Goal: Information Seeking & Learning: Find contact information

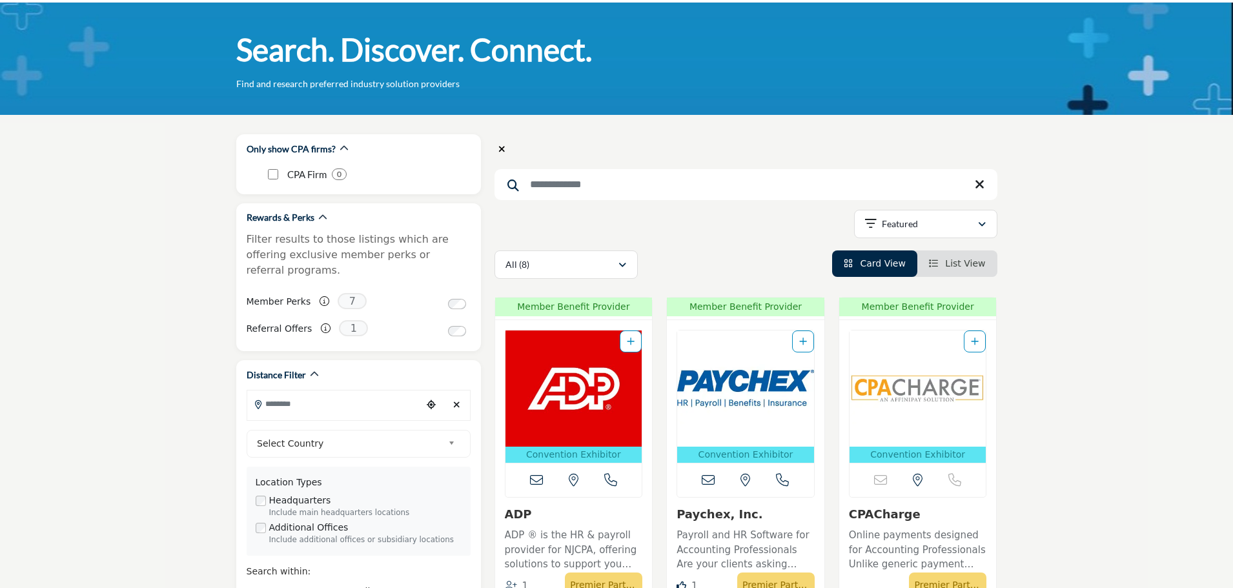
scroll to position [65, 0]
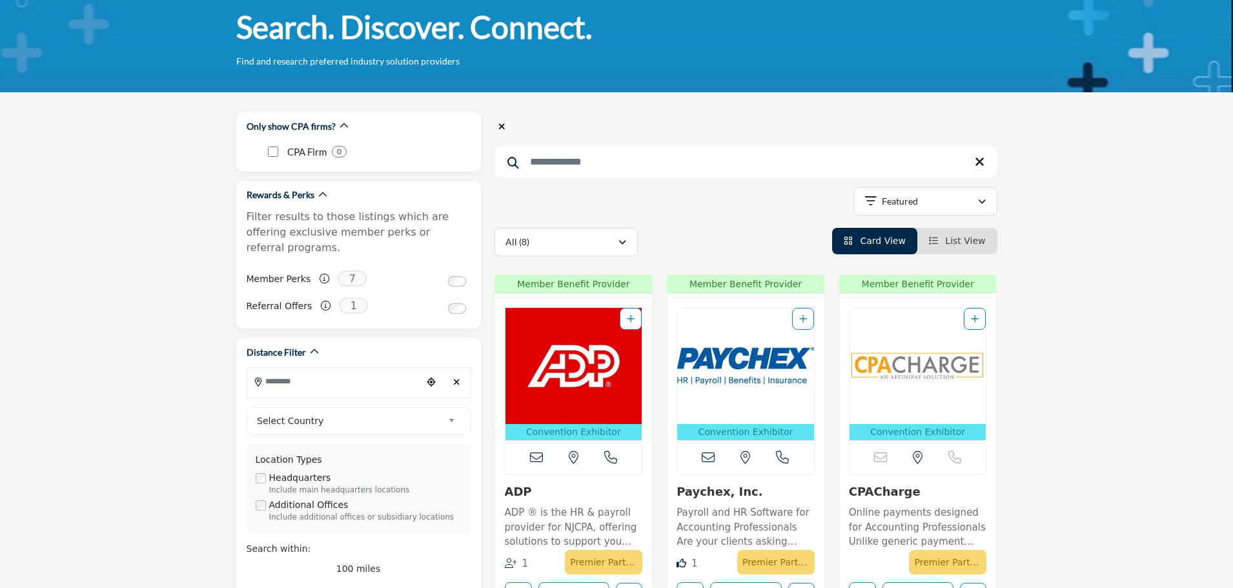
click at [563, 165] on input "Search Keyword" at bounding box center [745, 162] width 503 height 31
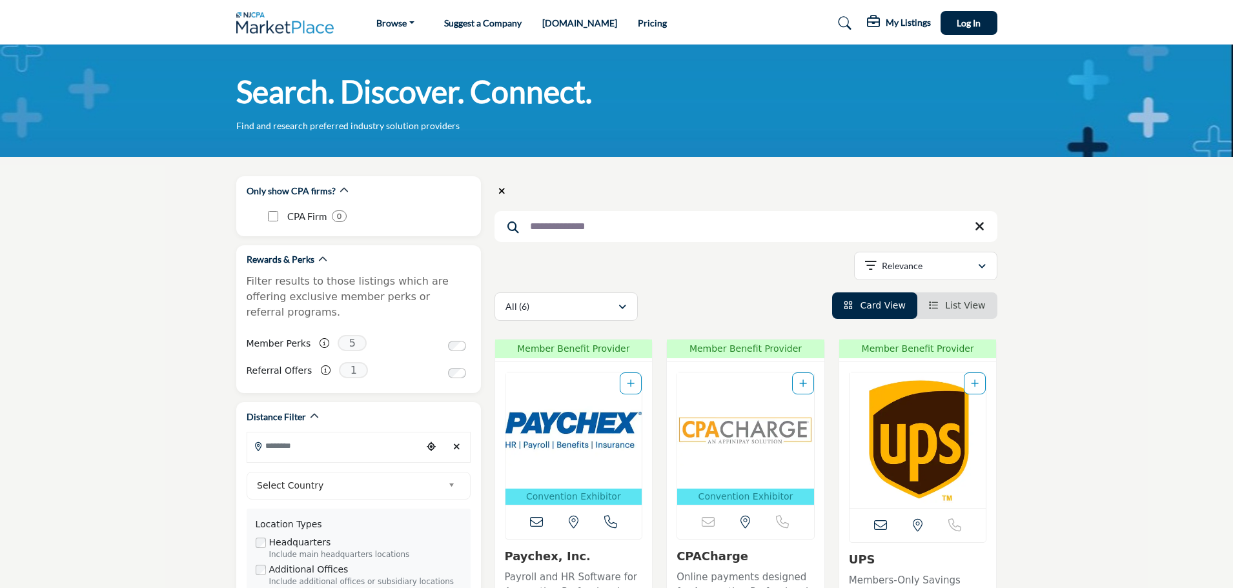
type input "**********"
click at [620, 309] on icon "button" at bounding box center [622, 307] width 8 height 9
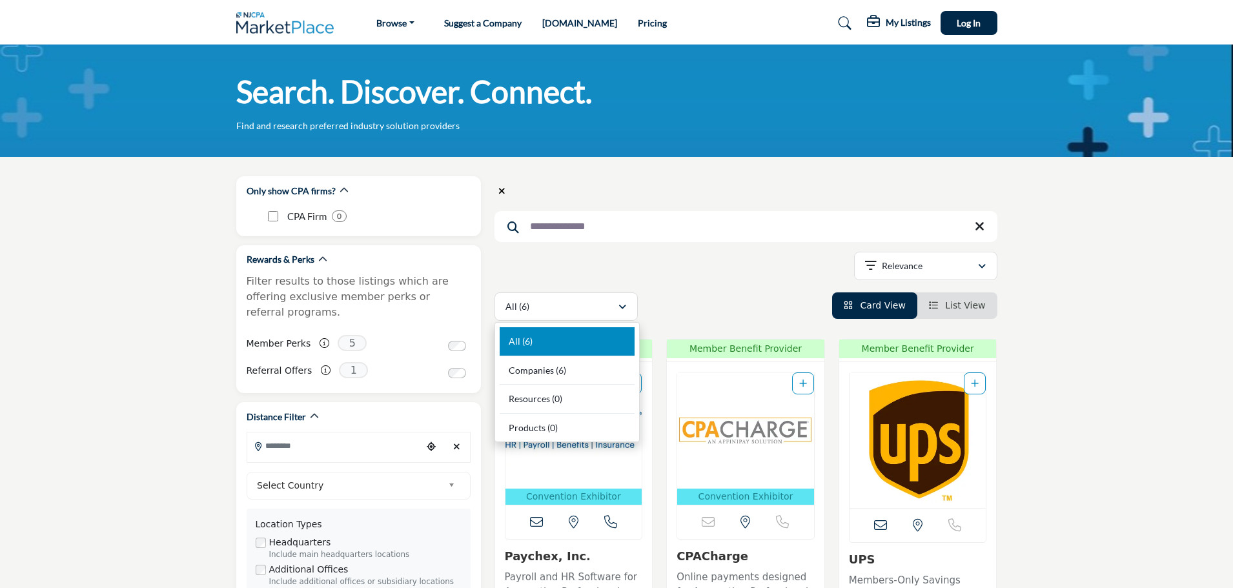
click at [595, 222] on input "**********" at bounding box center [745, 226] width 503 height 31
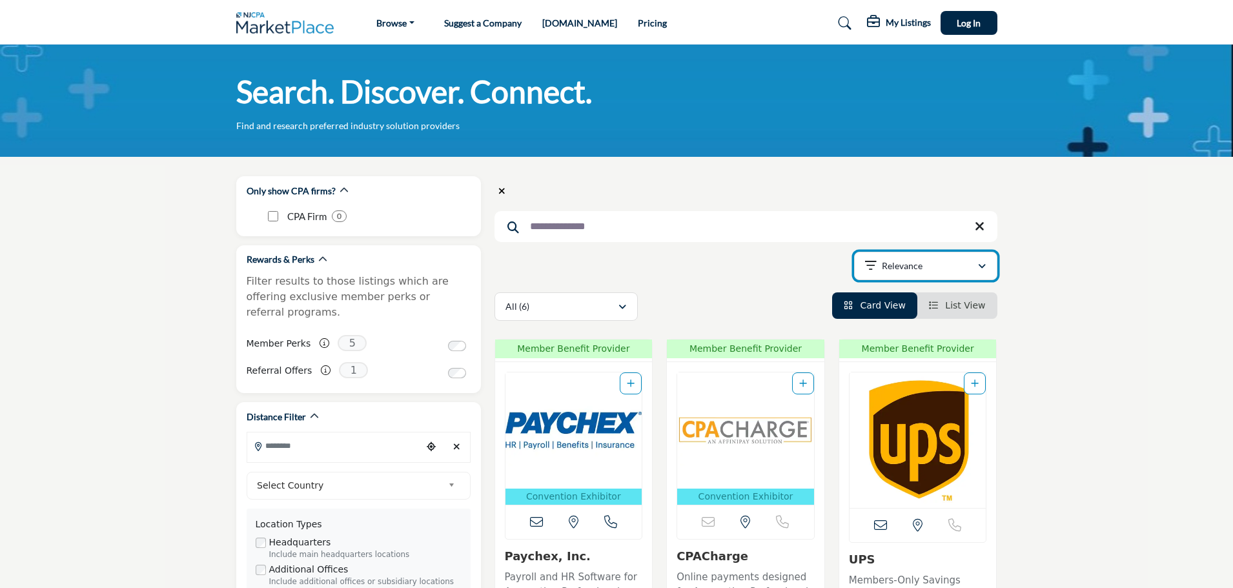
click at [981, 263] on icon "button" at bounding box center [982, 266] width 8 height 9
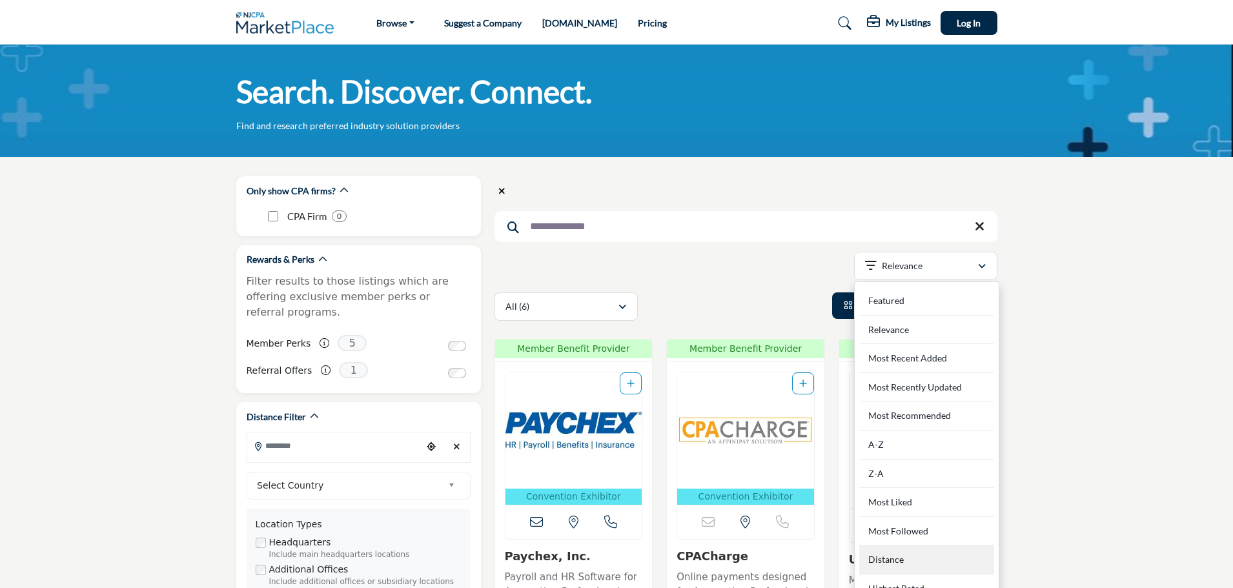
click at [898, 567] on div "Distance" at bounding box center [926, 559] width 135 height 29
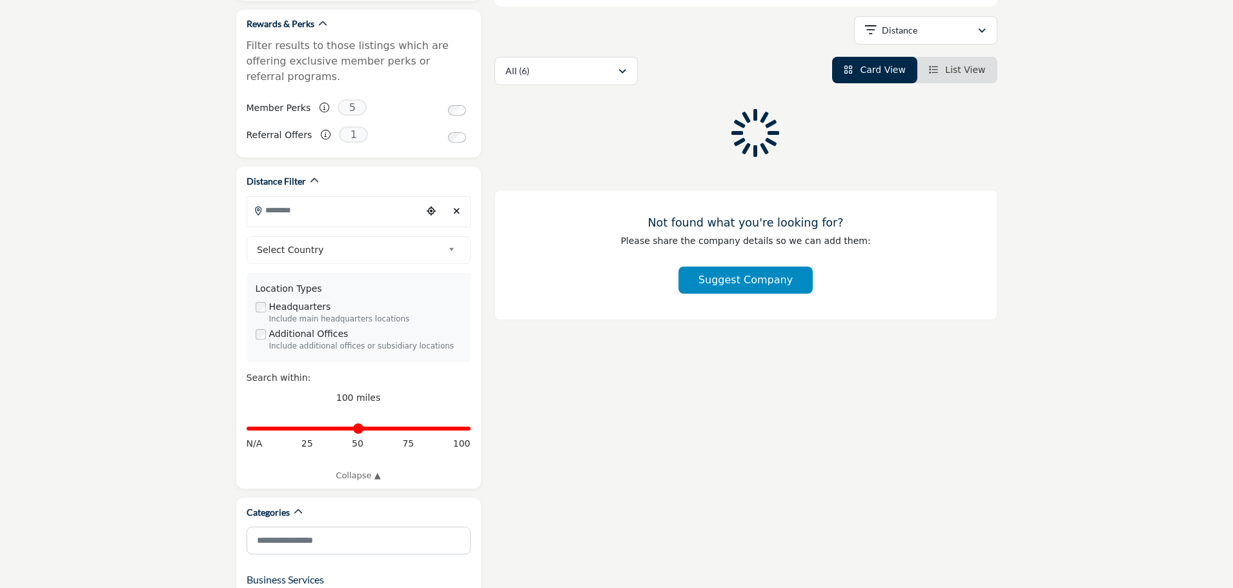
scroll to position [258, 0]
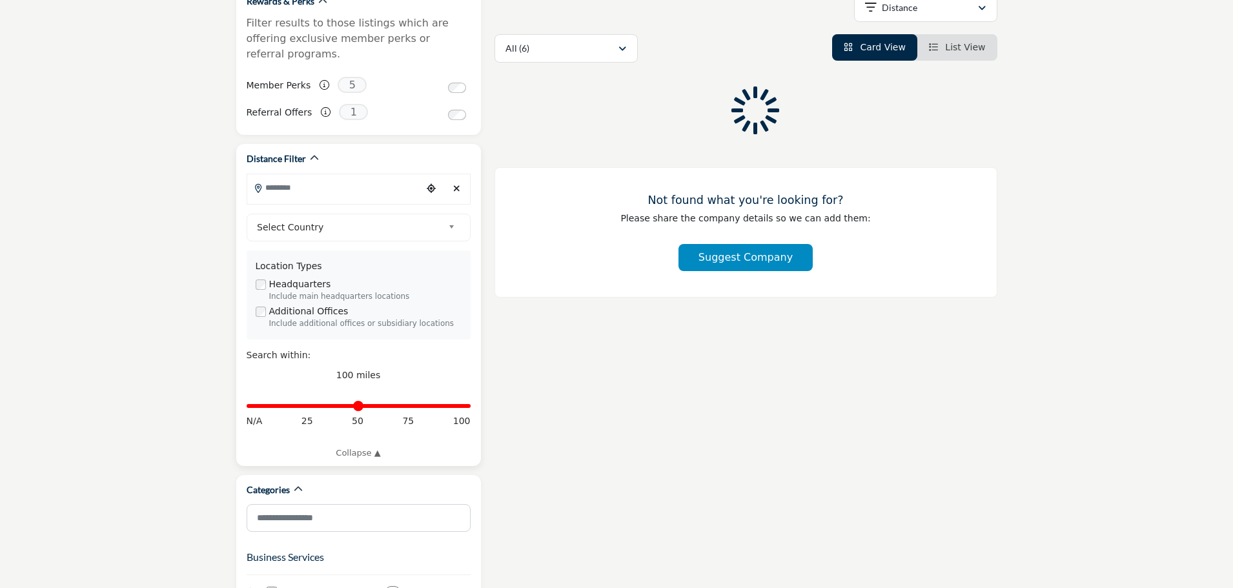
click at [310, 414] on span "25" at bounding box center [307, 421] width 12 height 14
click at [339, 414] on div "N/A 25 50 75 100" at bounding box center [359, 421] width 224 height 14
type input "**"
click at [339, 405] on input "Distance in miles" at bounding box center [359, 406] width 224 height 3
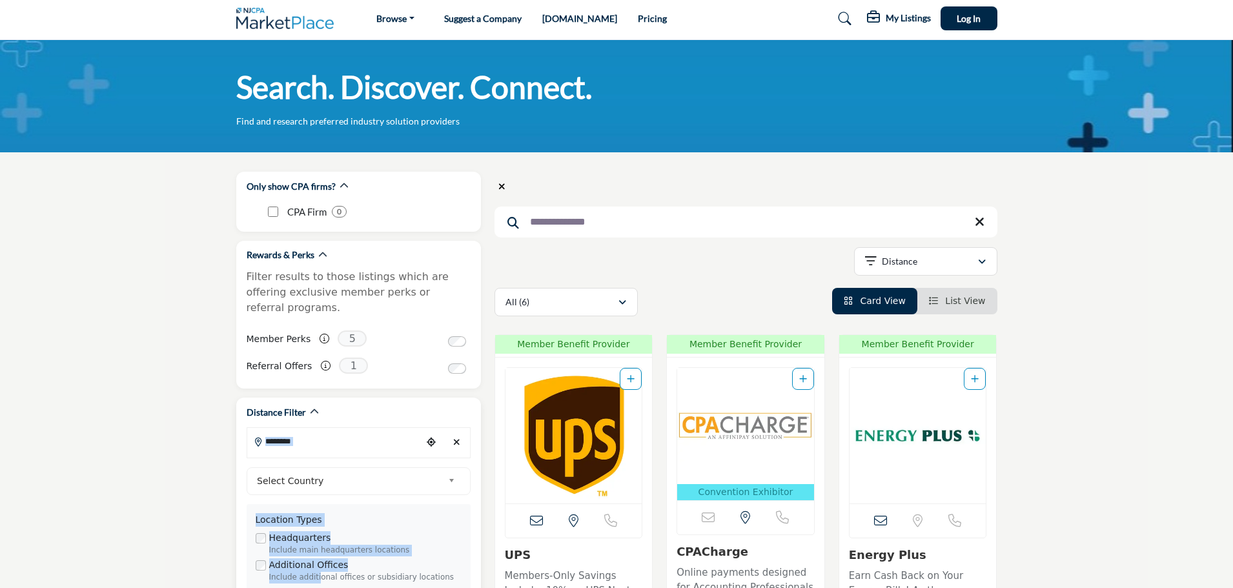
click at [317, 398] on div "**********" at bounding box center [358, 559] width 245 height 322
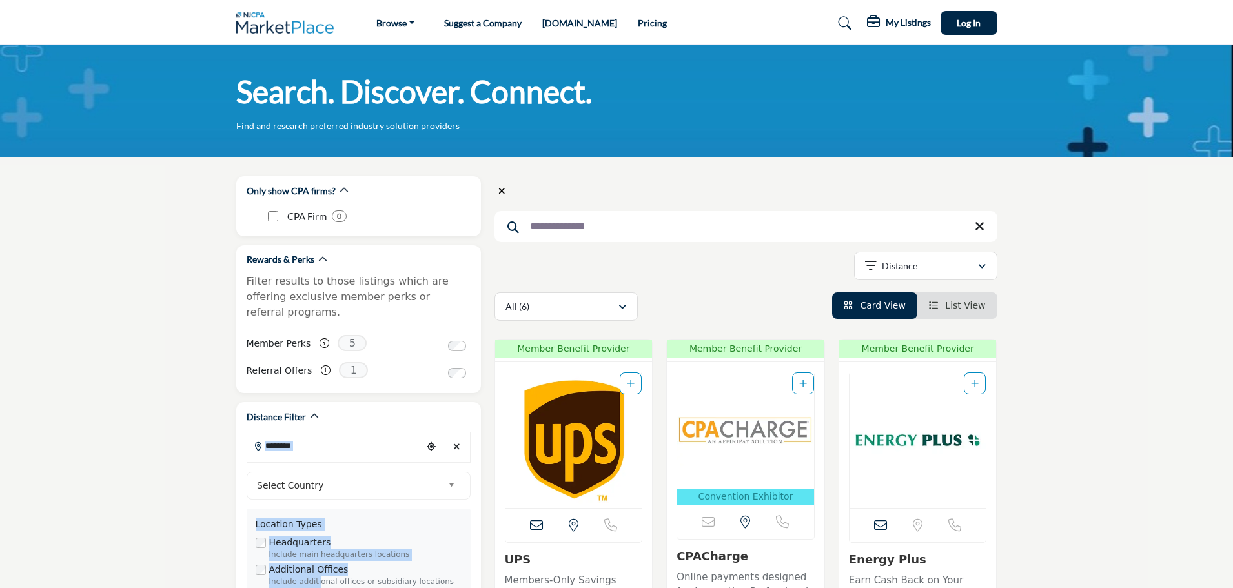
type input "**********"
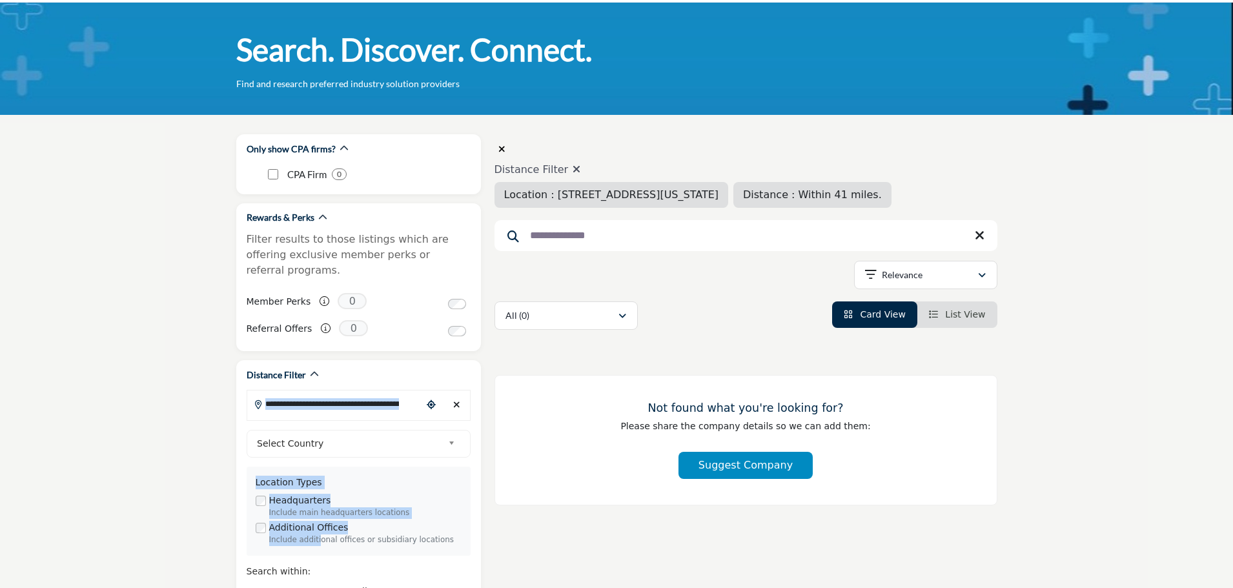
scroll to position [65, 0]
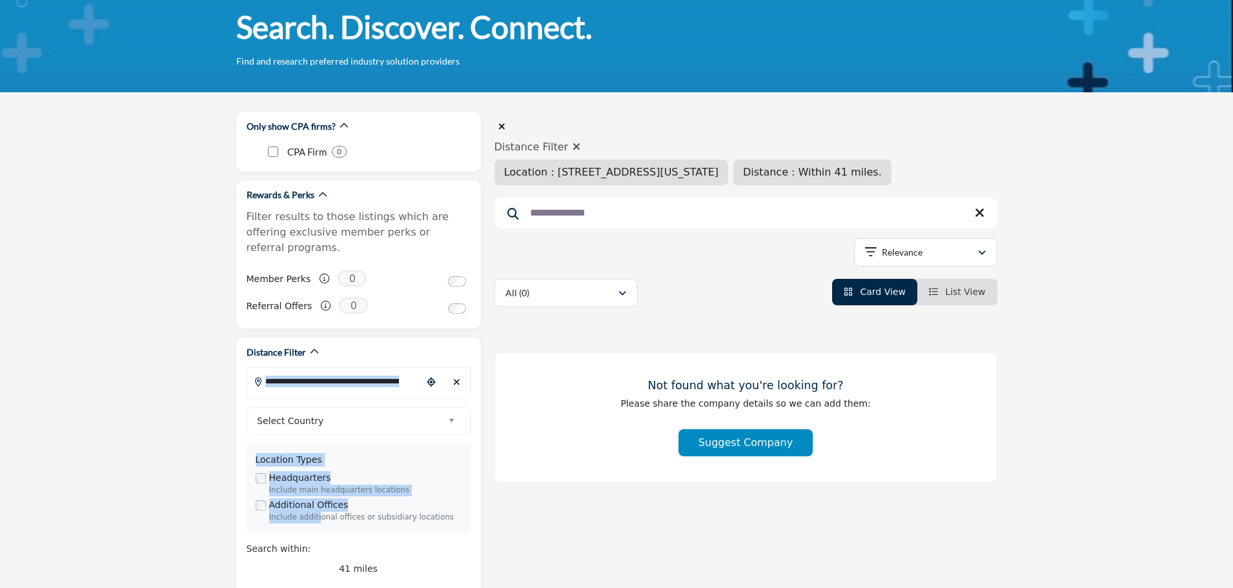
click at [986, 293] on li "List View" at bounding box center [957, 292] width 80 height 26
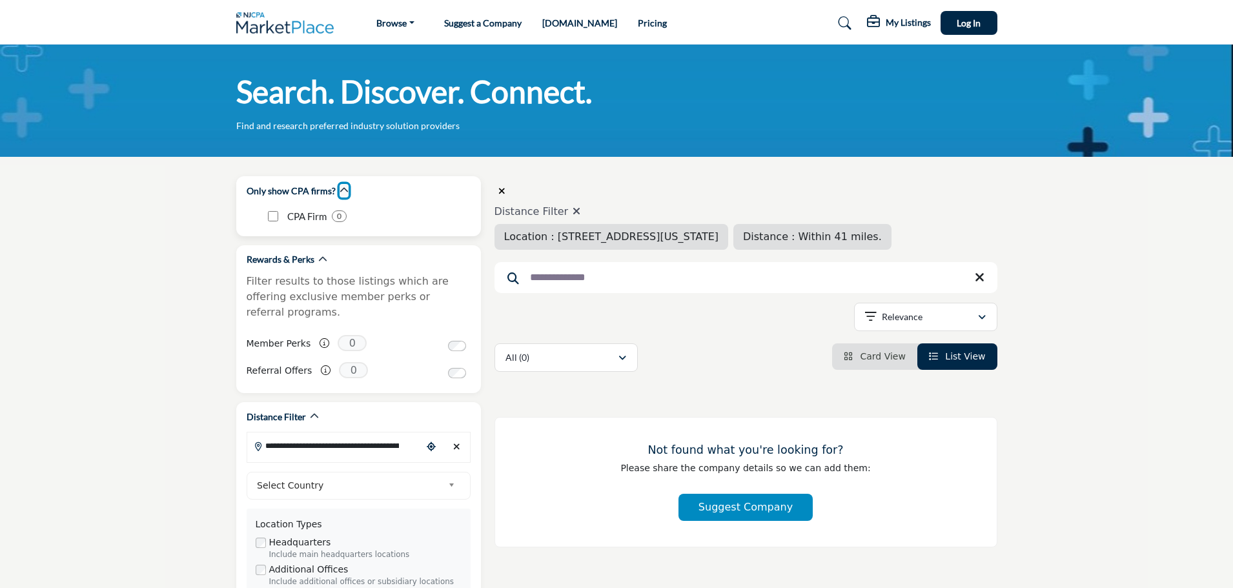
click at [340, 188] on icon "button" at bounding box center [344, 190] width 9 height 9
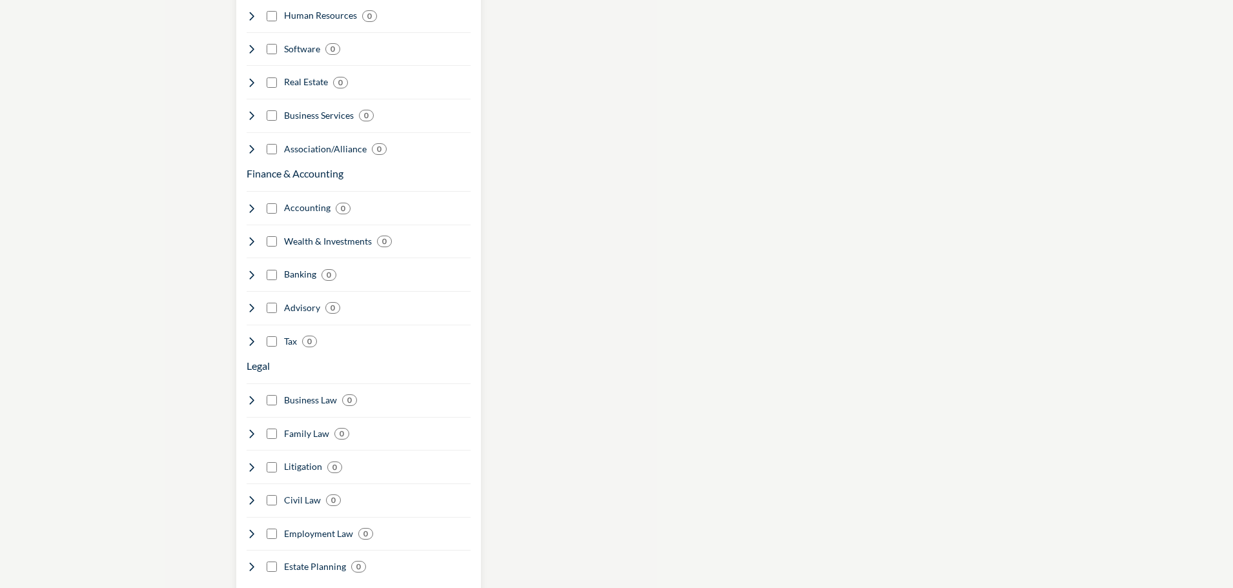
scroll to position [968, 0]
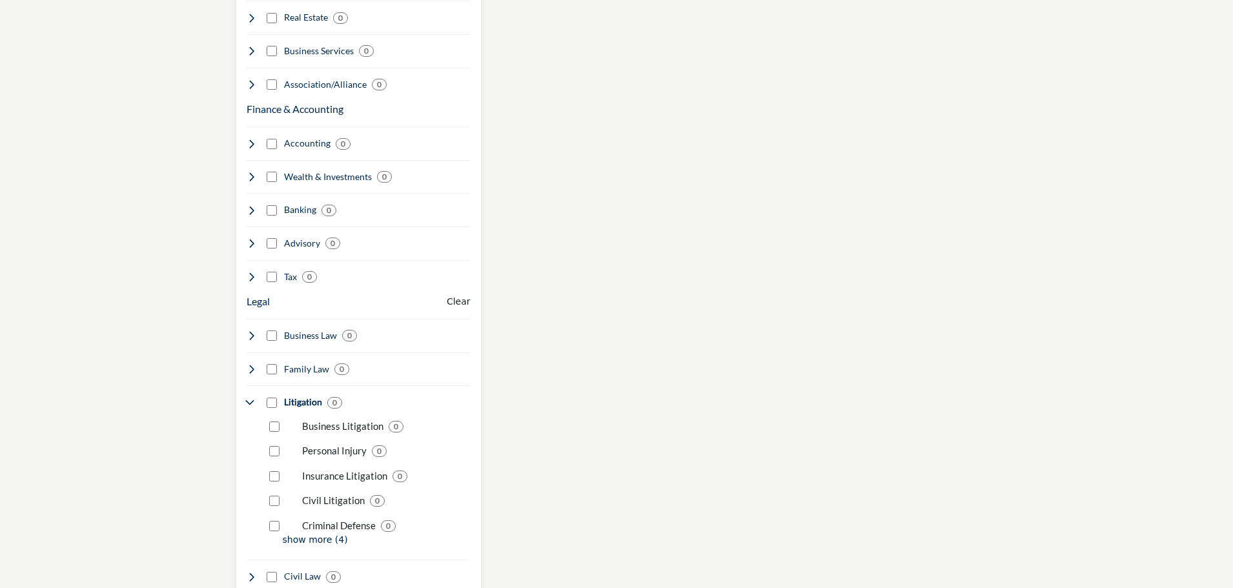
click at [268, 439] on div "Personal Injury 0" at bounding box center [368, 446] width 206 height 25
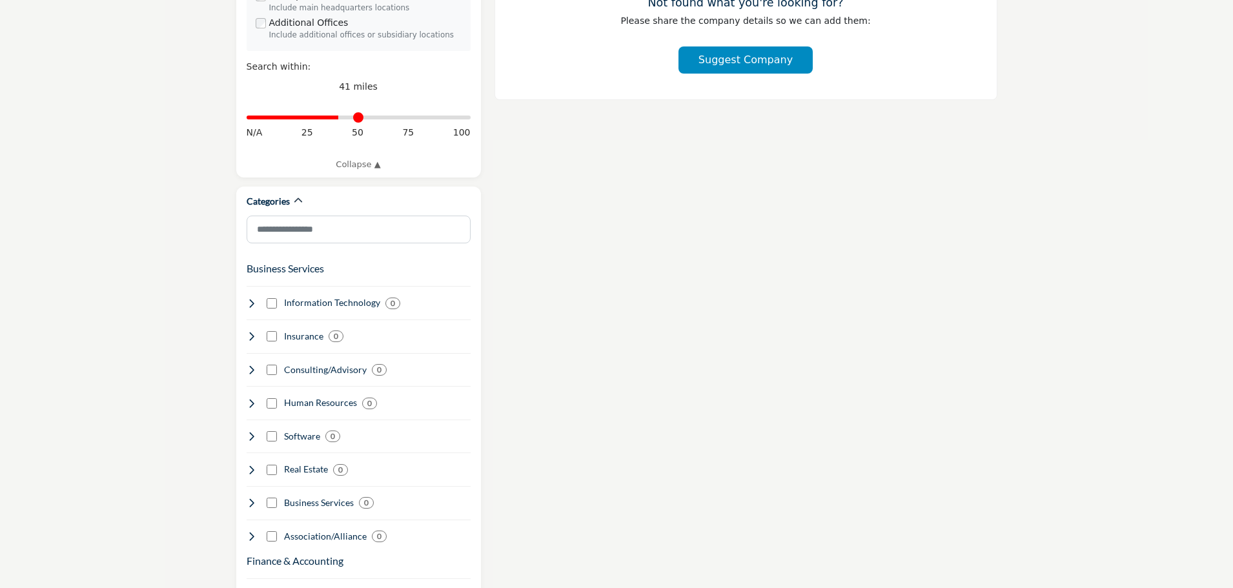
scroll to position [775, 0]
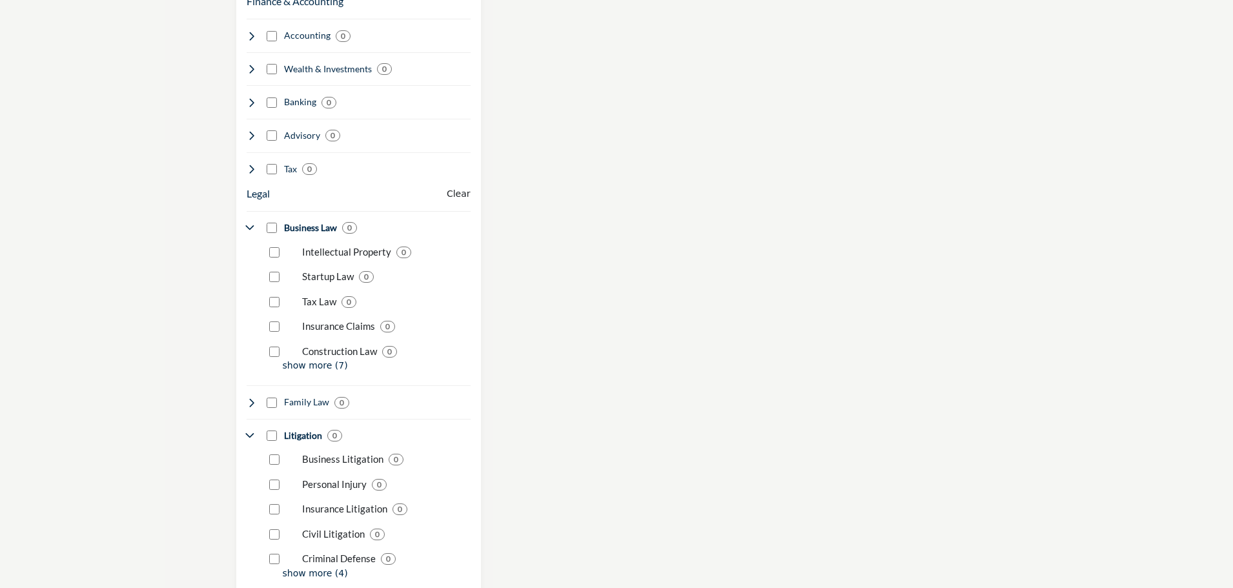
scroll to position [1088, 0]
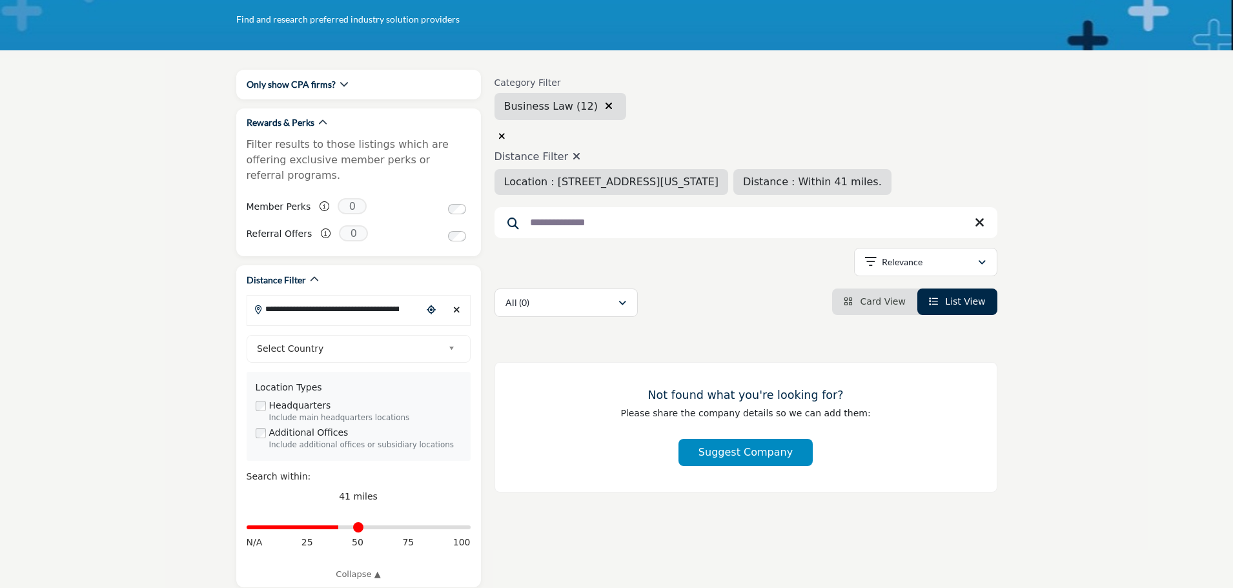
scroll to position [129, 0]
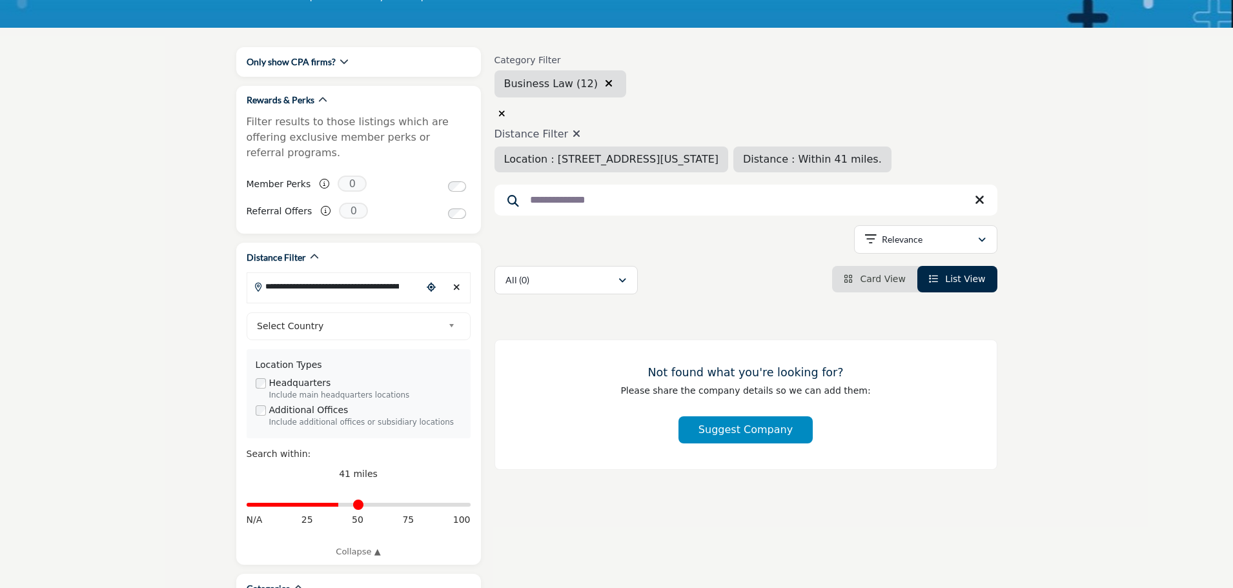
click at [511, 85] on span "Business Law (12)" at bounding box center [551, 83] width 94 height 12
click at [960, 283] on span "List View" at bounding box center [965, 279] width 40 height 10
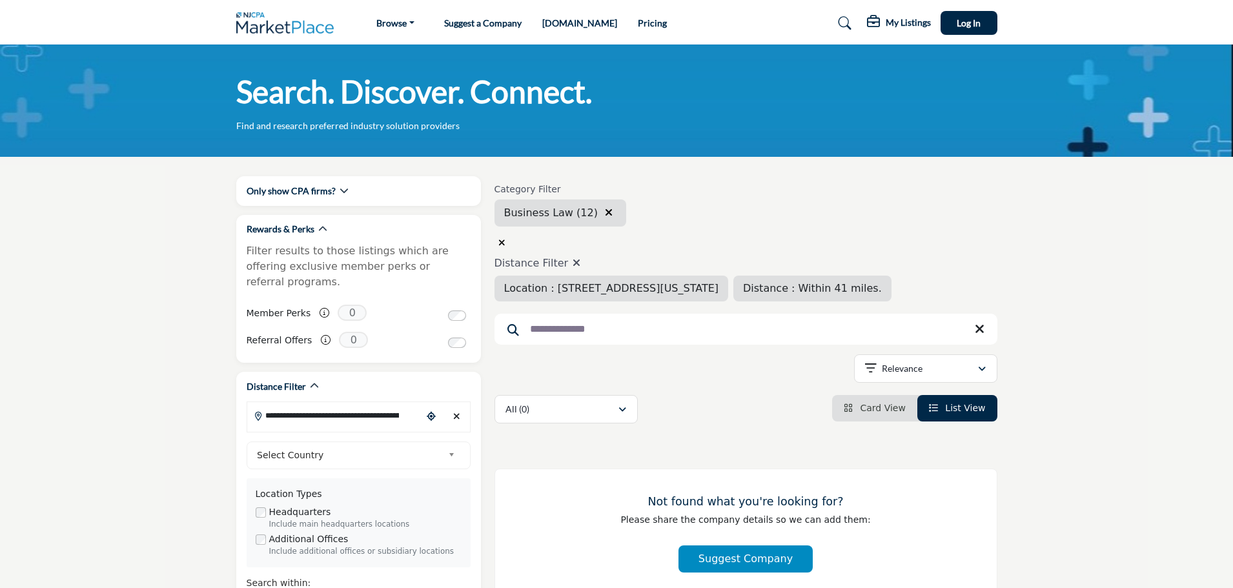
scroll to position [65, 0]
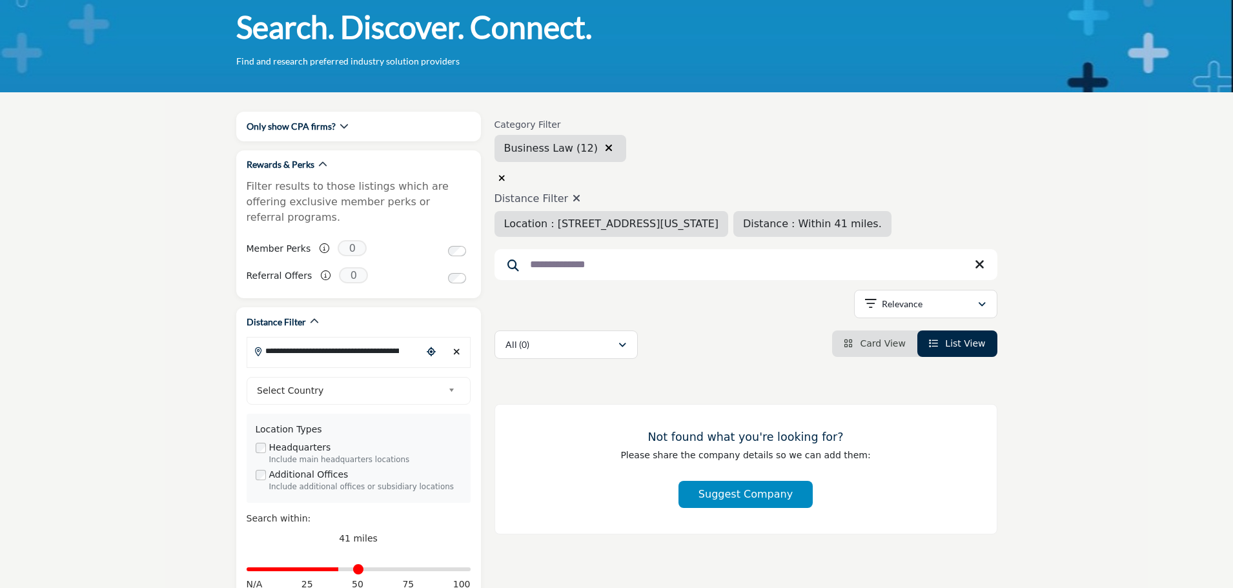
click at [879, 340] on span "Card View" at bounding box center [882, 343] width 45 height 10
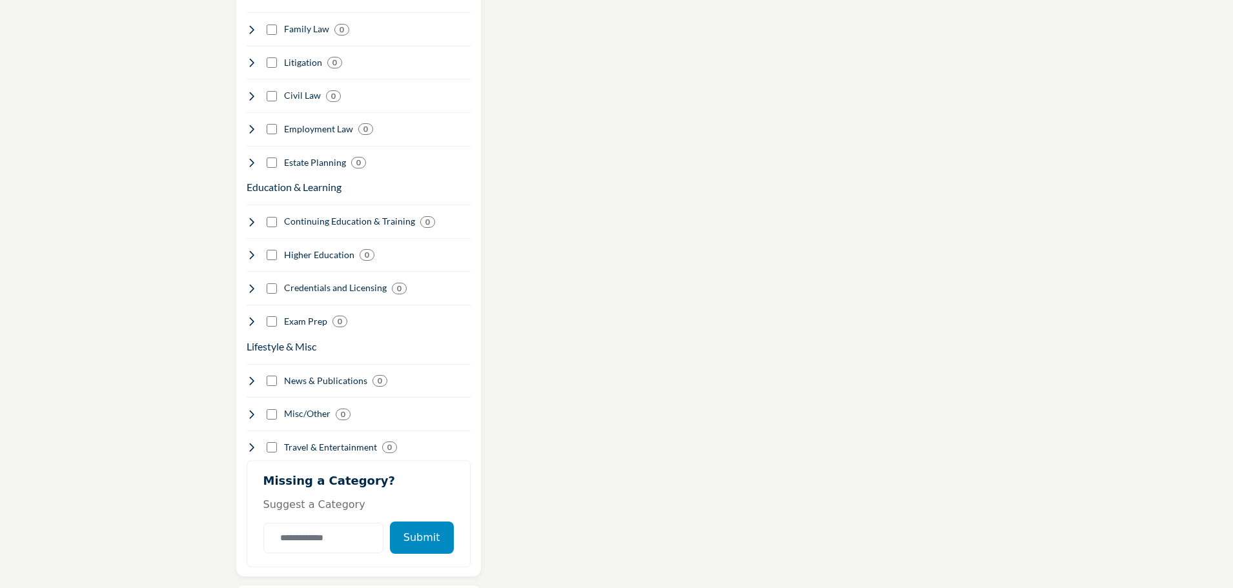
scroll to position [1678, 0]
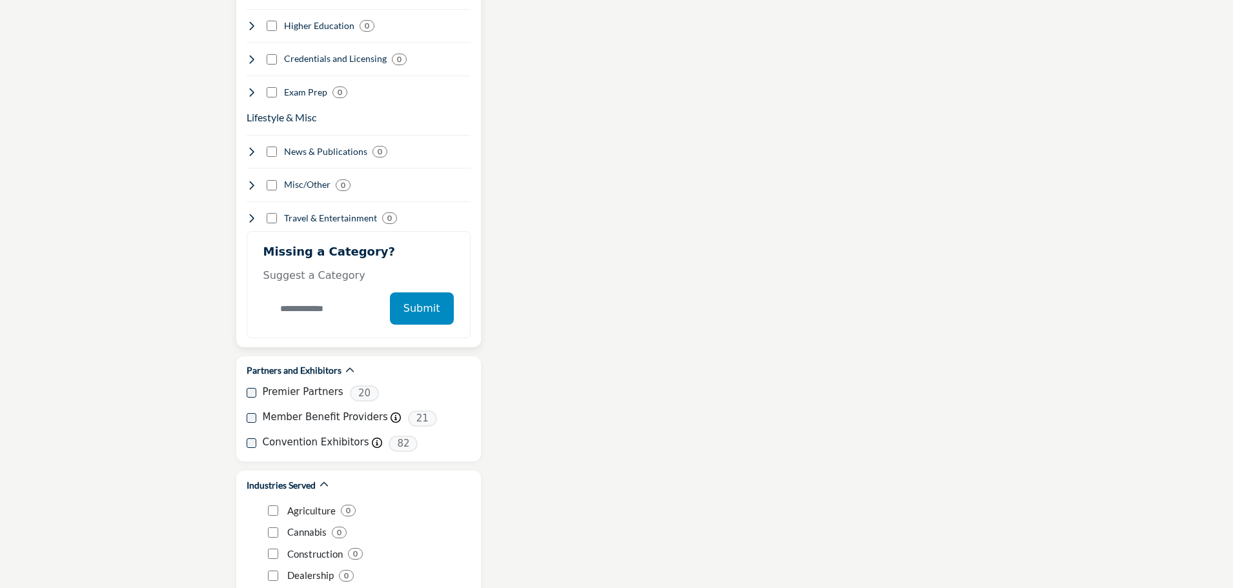
click at [352, 294] on input "Category Name" at bounding box center [323, 309] width 120 height 30
type input "**********"
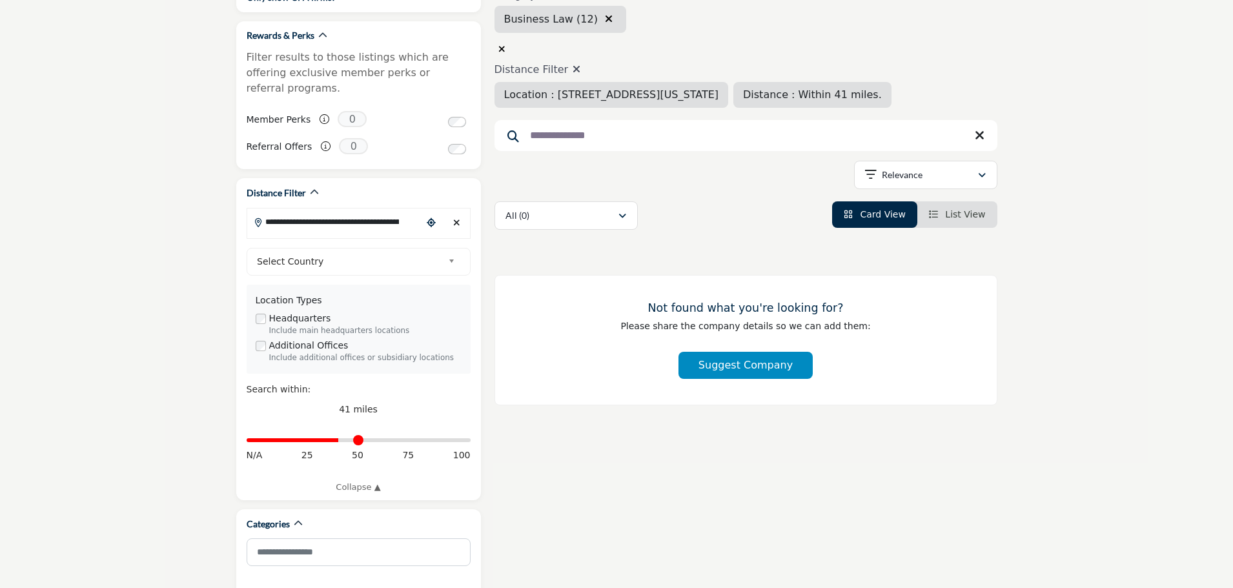
scroll to position [0, 0]
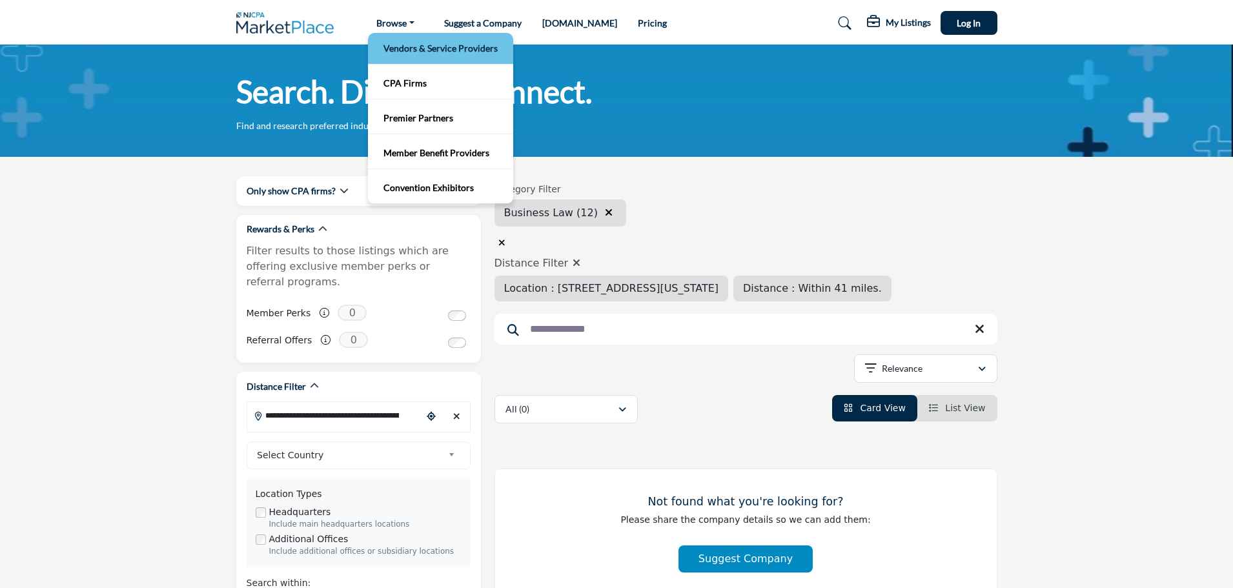
click at [389, 43] on link "Vendors & Service Providers" at bounding box center [440, 48] width 132 height 18
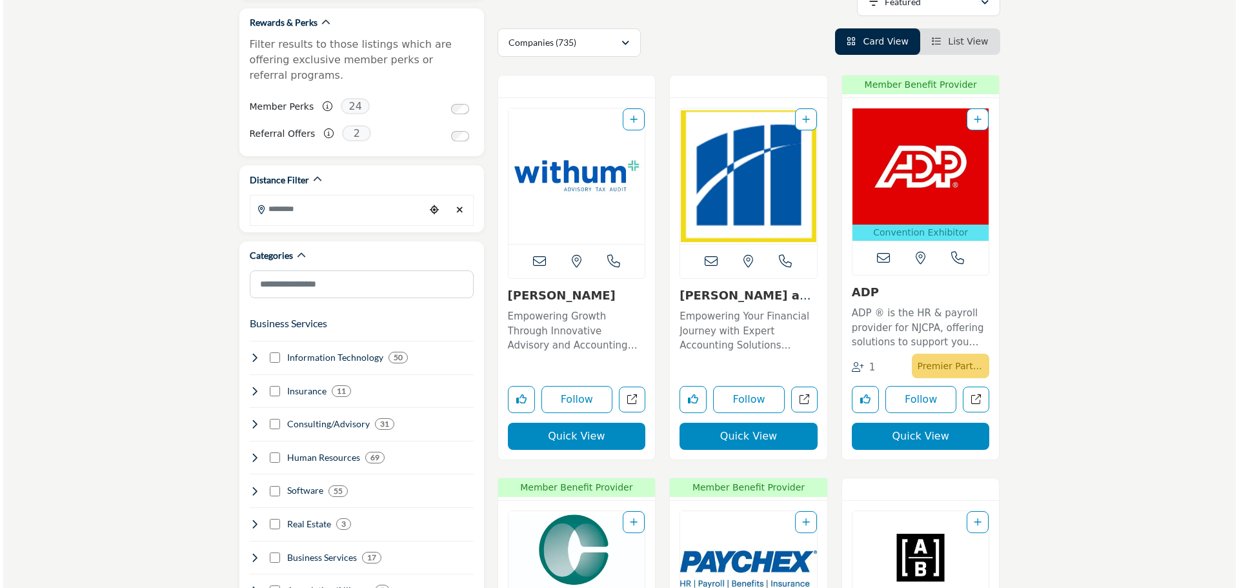
scroll to position [258, 0]
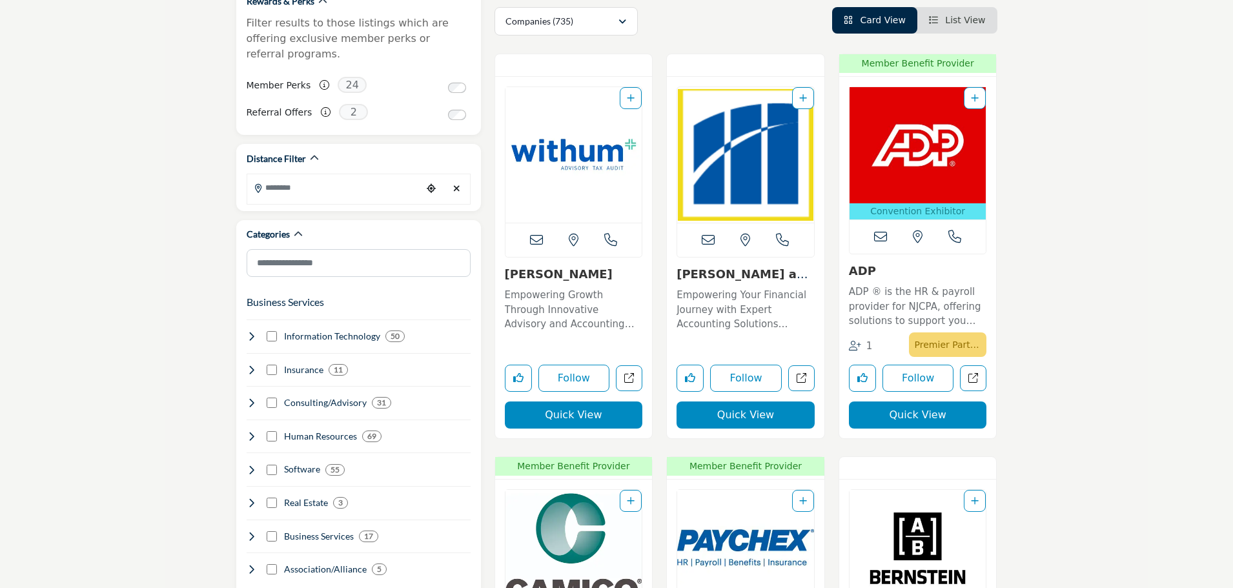
click at [576, 420] on button "Quick View" at bounding box center [574, 415] width 138 height 27
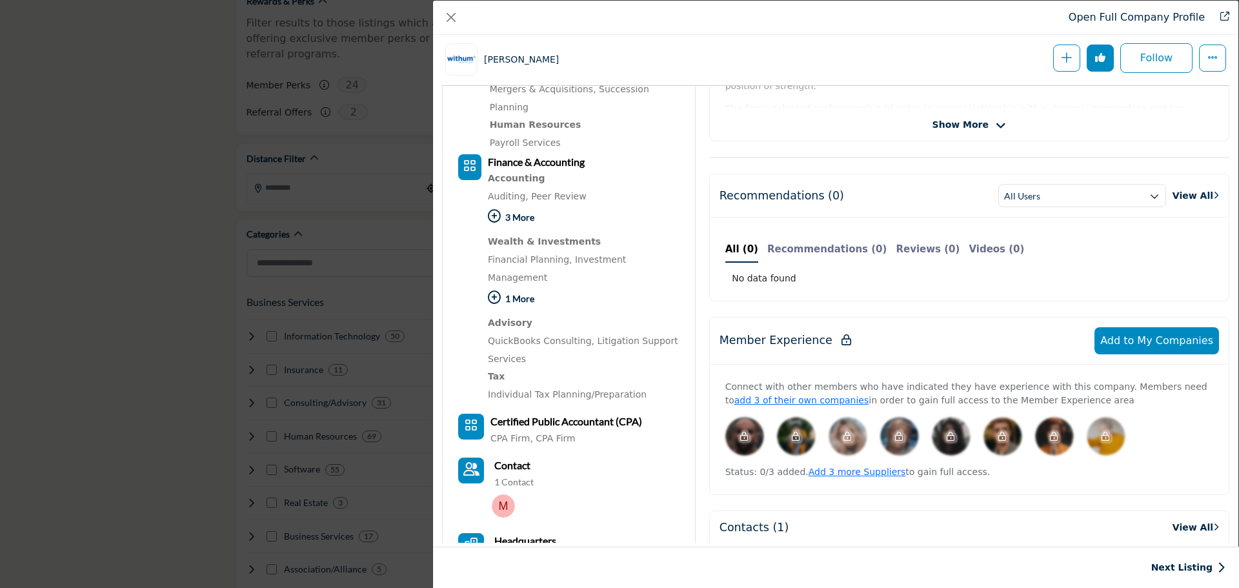
scroll to position [440, 0]
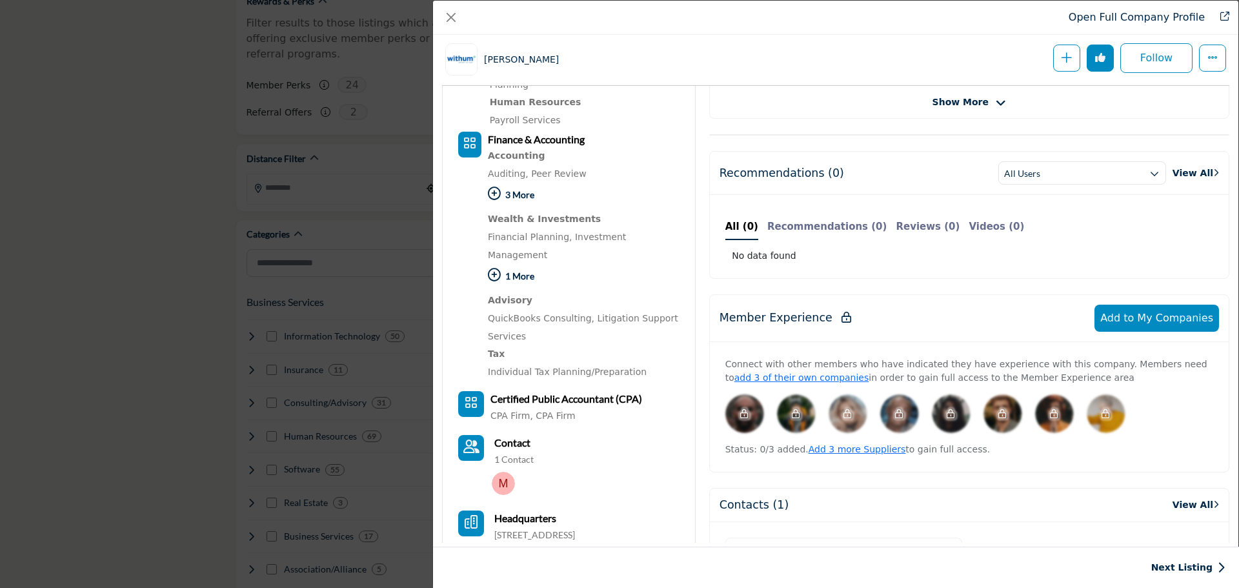
click at [511, 453] on p "1 Contact" at bounding box center [513, 459] width 39 height 13
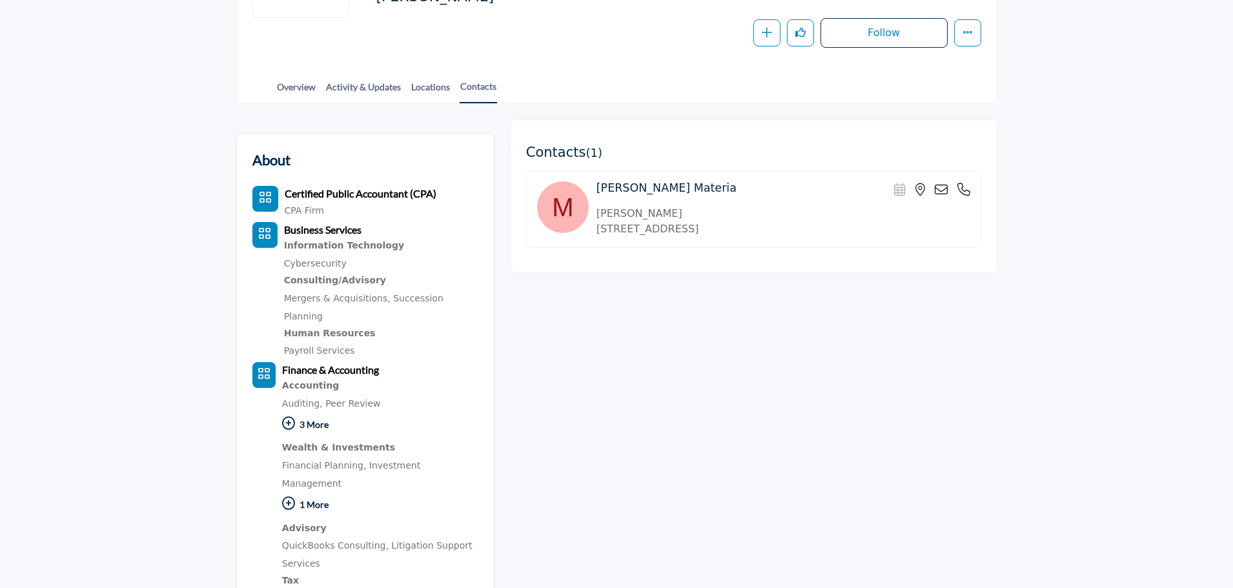
scroll to position [258, 0]
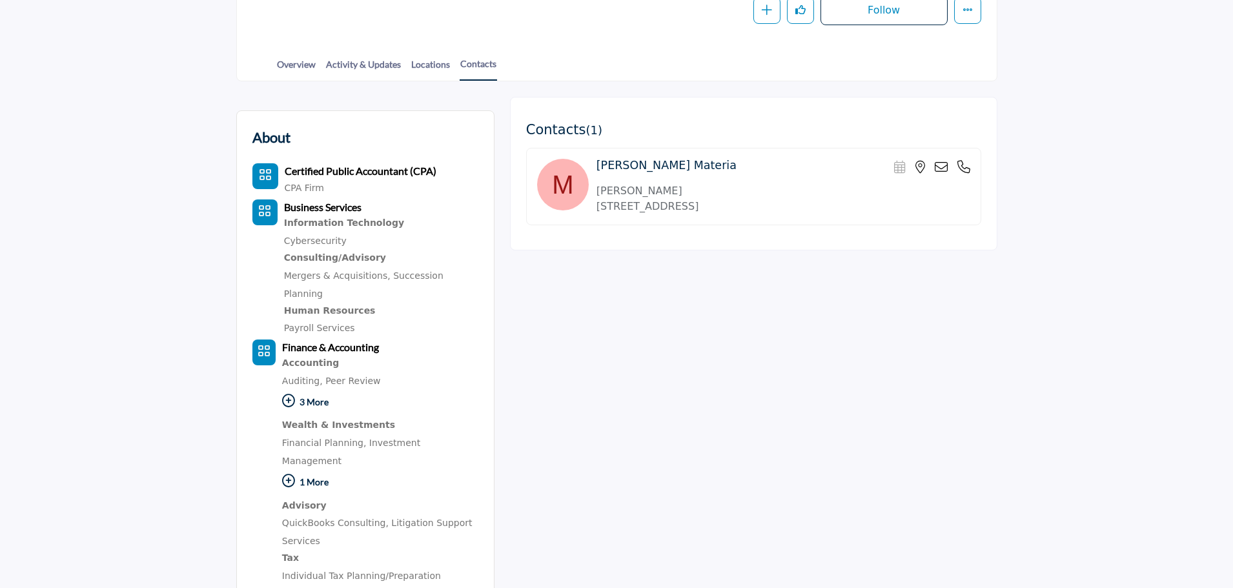
click at [295, 518] on link "QuickBooks Consulting," at bounding box center [335, 523] width 107 height 10
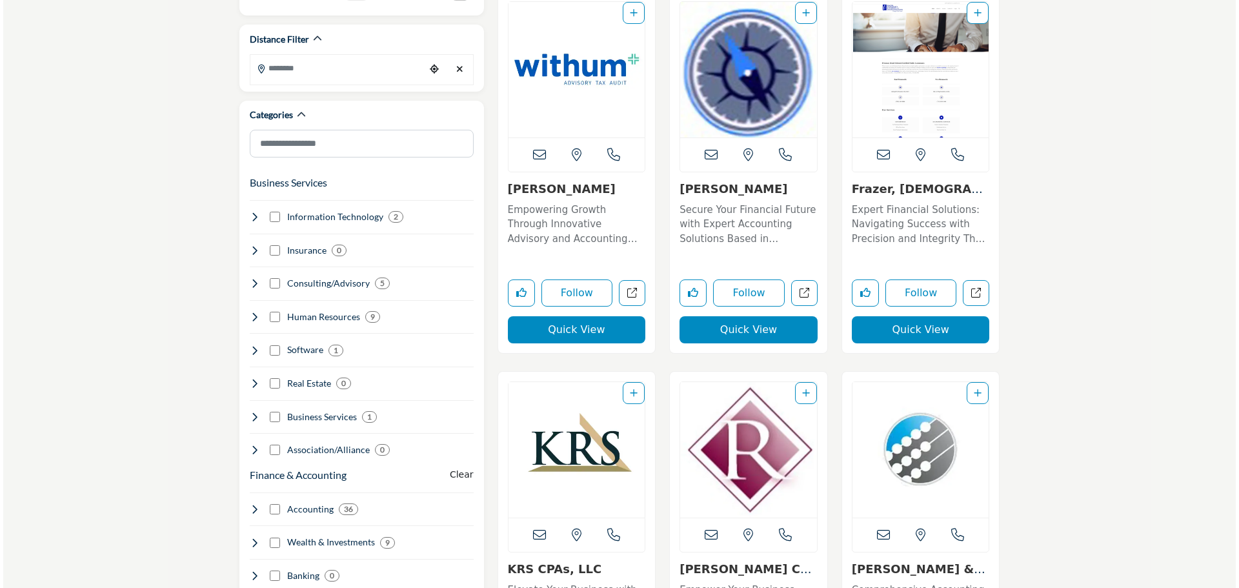
scroll to position [387, 0]
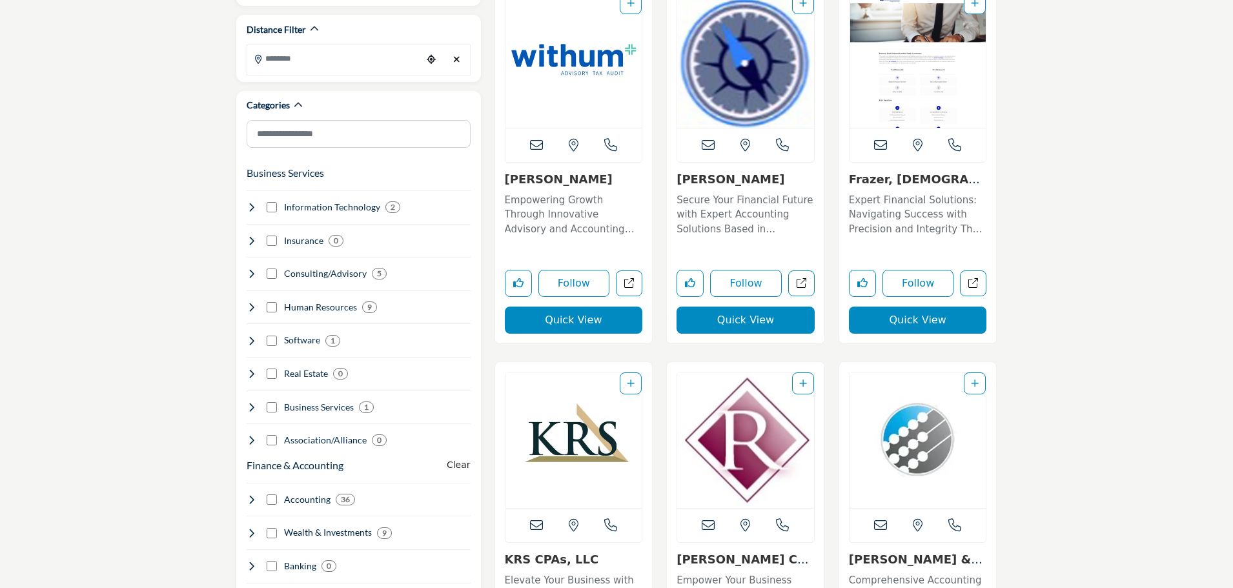
click at [562, 315] on button "Quick View" at bounding box center [574, 320] width 138 height 27
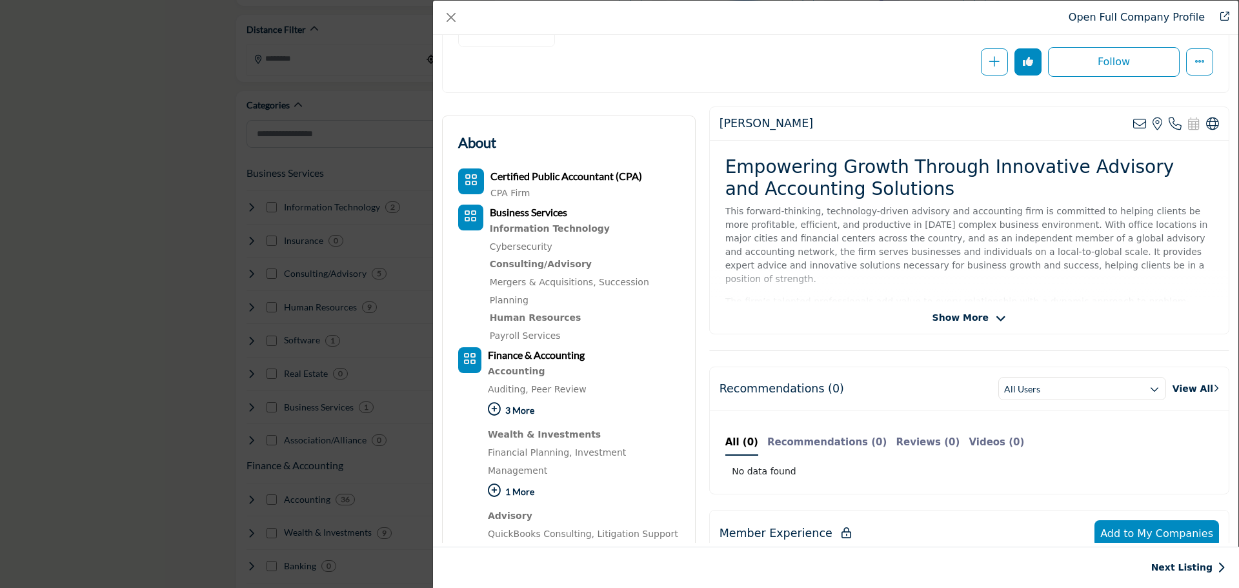
scroll to position [194, 0]
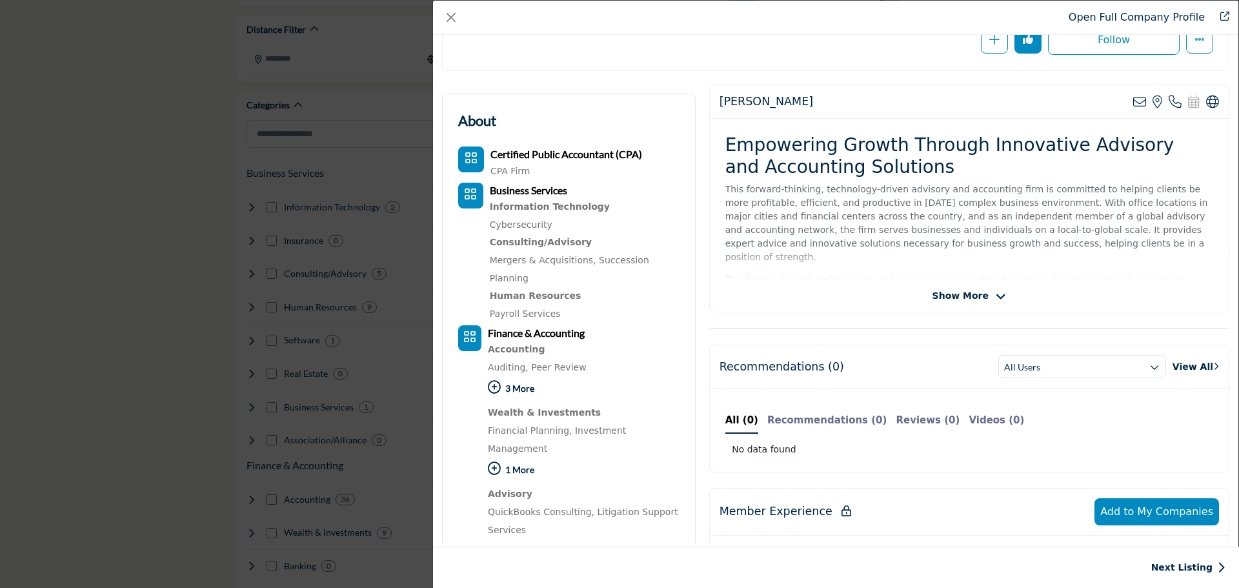
click at [520, 507] on link "QuickBooks Consulting," at bounding box center [541, 512] width 107 height 10
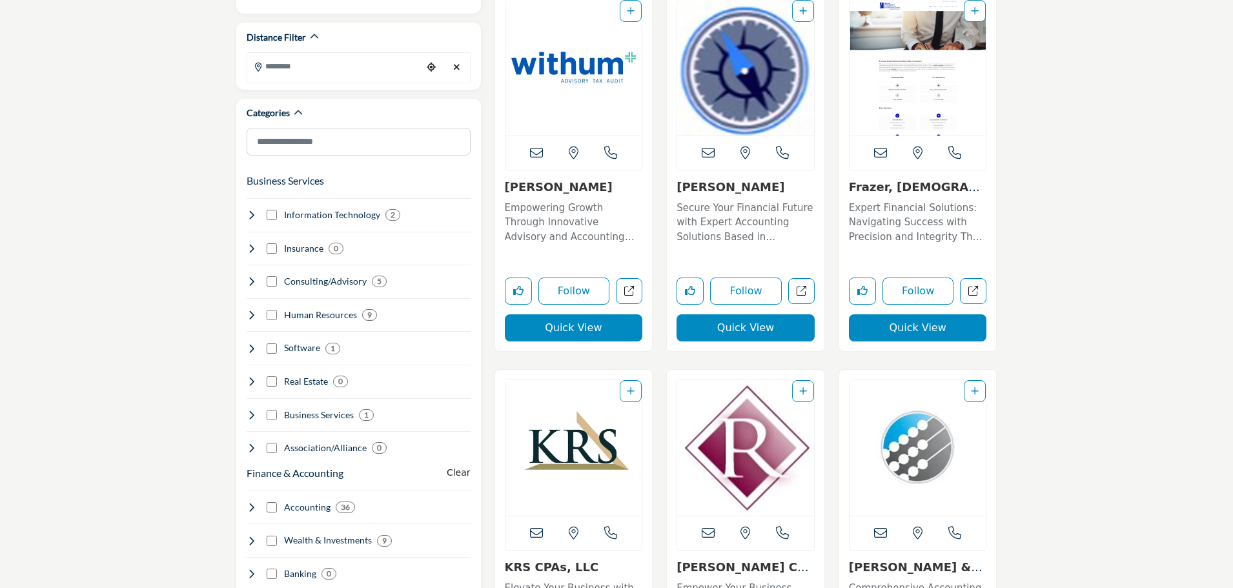
scroll to position [452, 0]
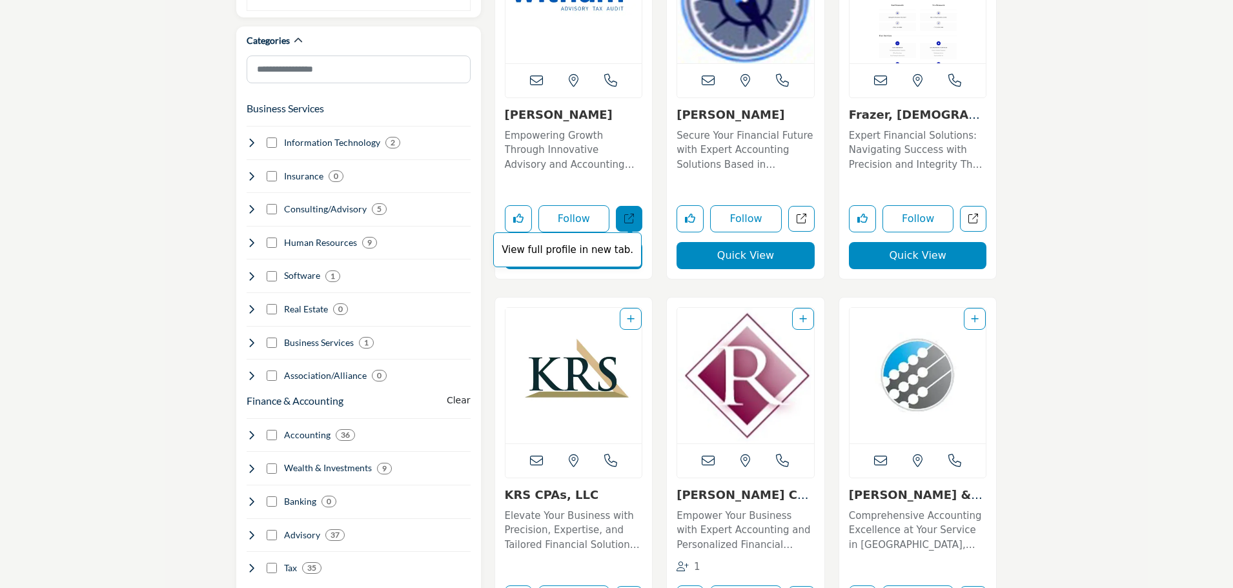
click at [602, 258] on span "View full profile in new tab." at bounding box center [567, 250] width 148 height 36
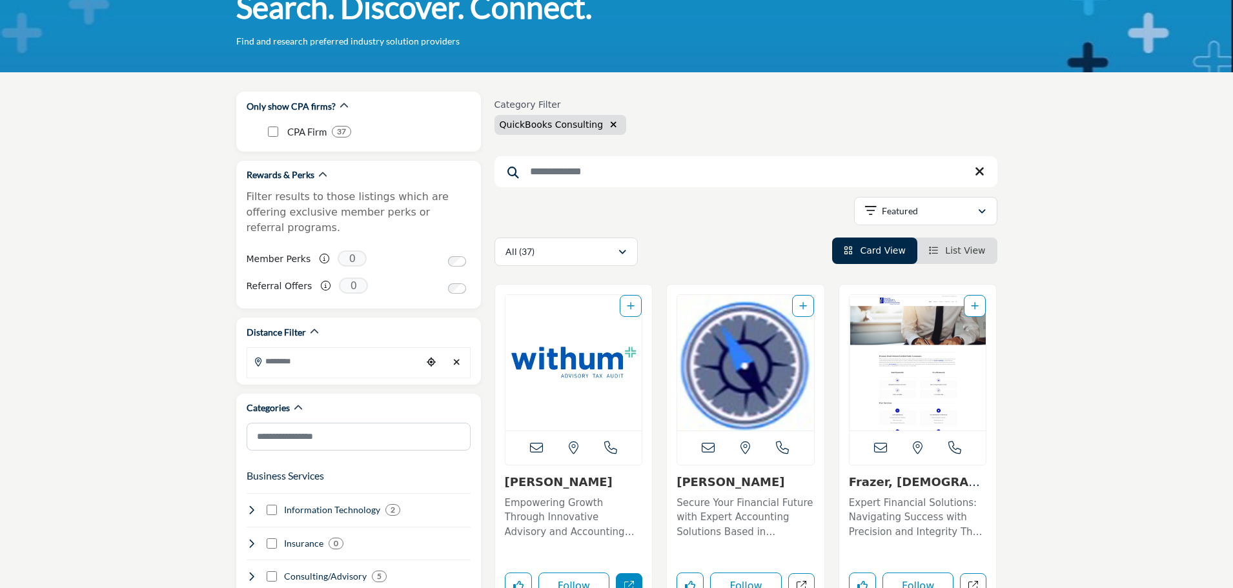
scroll to position [0, 0]
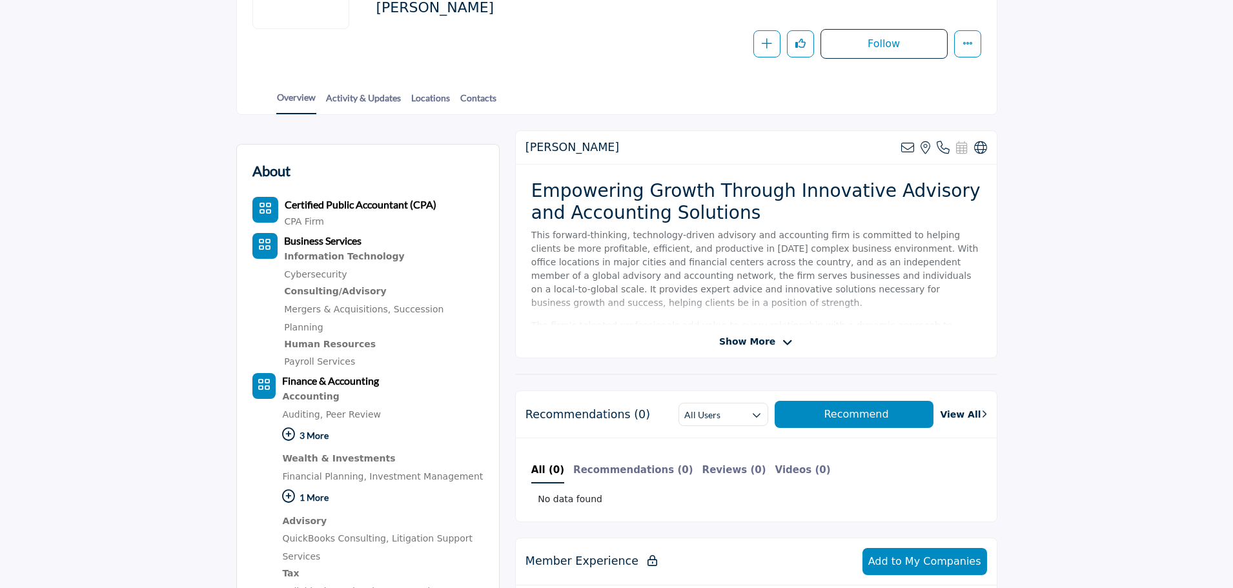
scroll to position [258, 0]
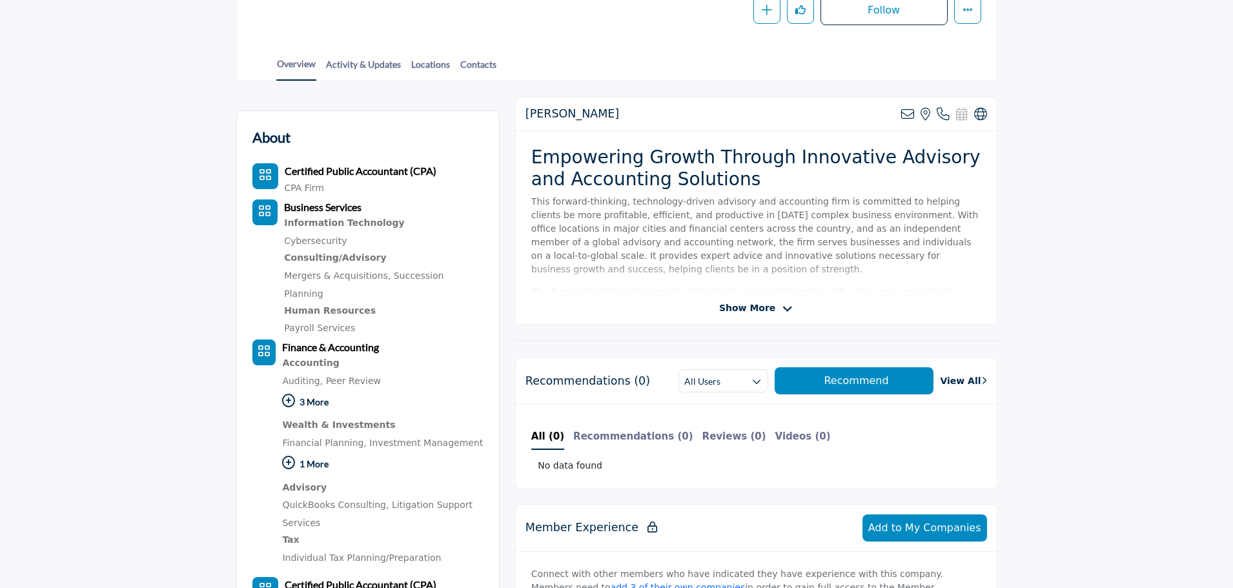
click at [769, 307] on span "Show More" at bounding box center [747, 308] width 56 height 14
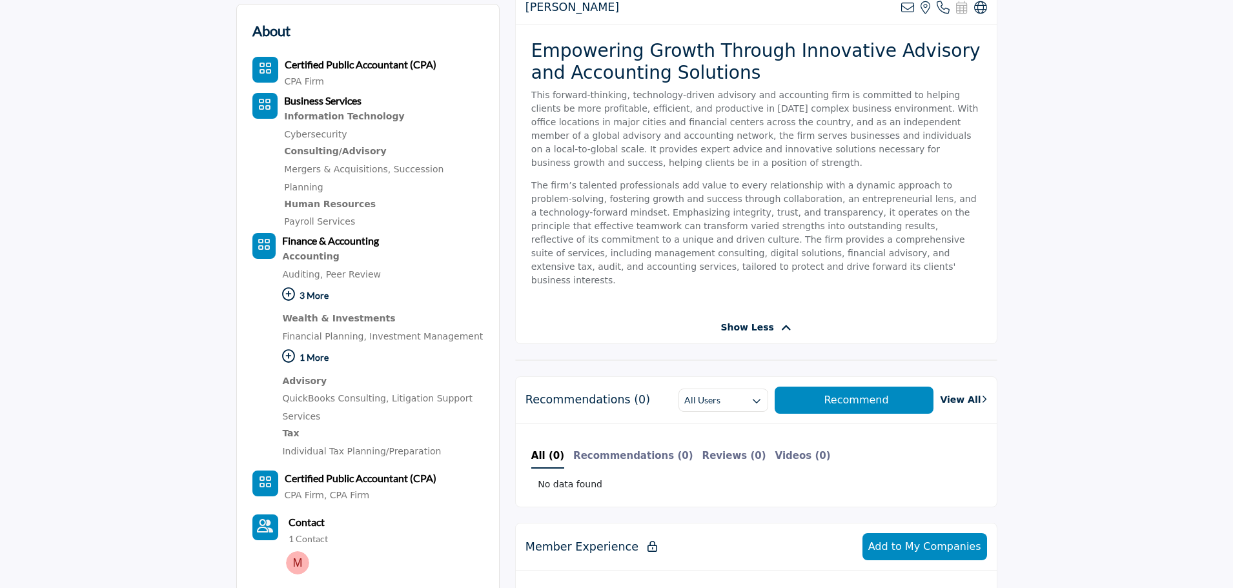
scroll to position [387, 0]
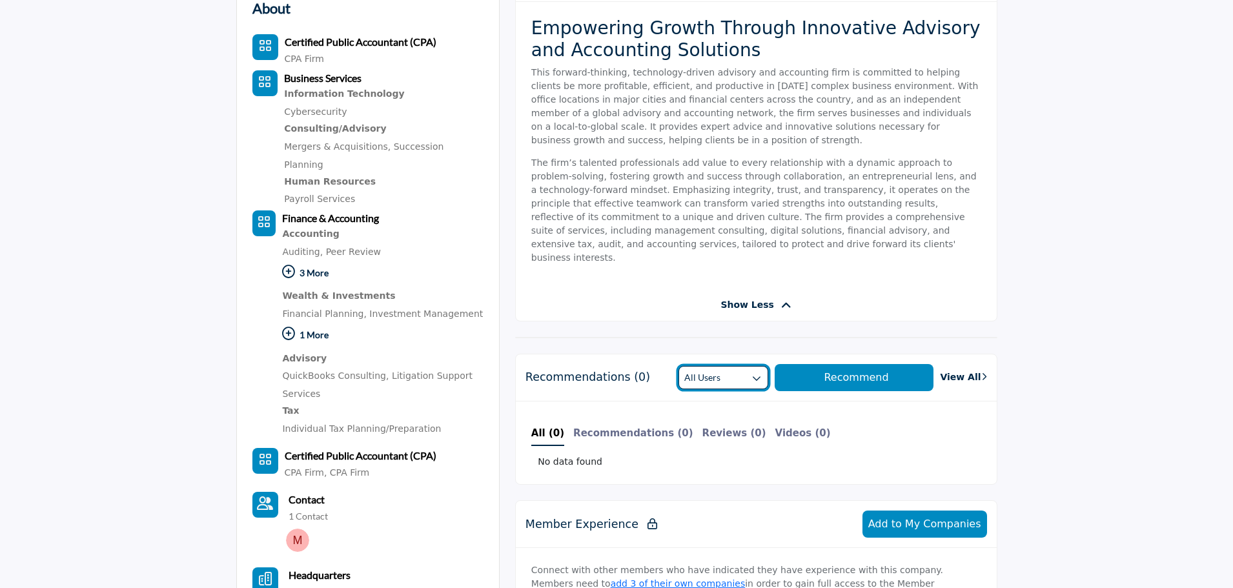
click at [761, 374] on icon "button" at bounding box center [756, 378] width 9 height 9
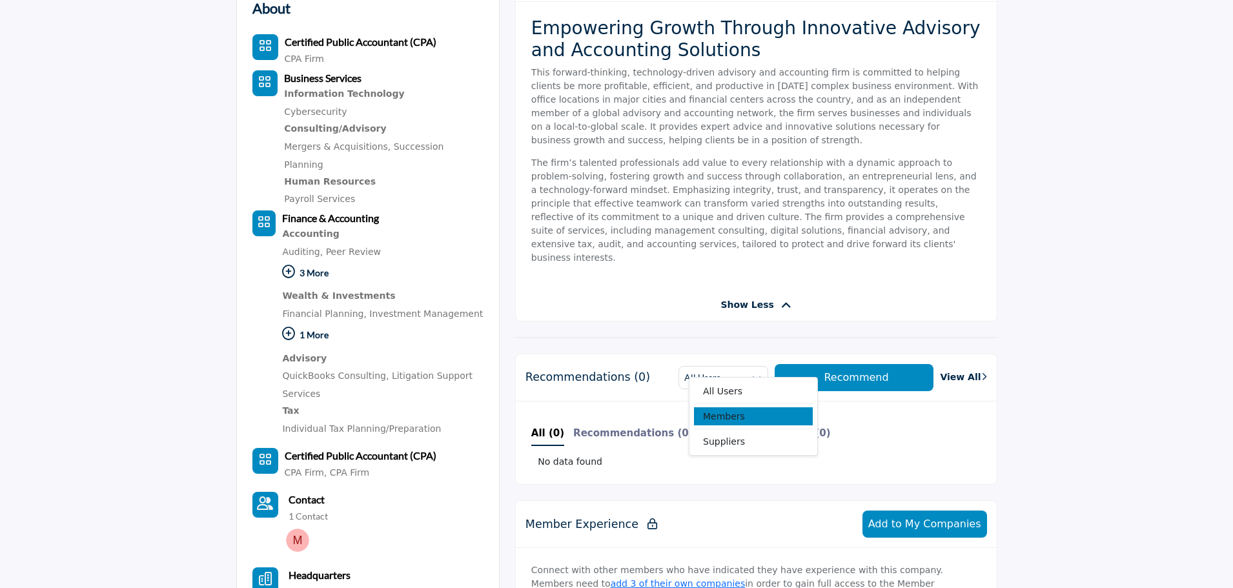
click at [759, 410] on span "Members" at bounding box center [753, 416] width 119 height 18
click at [824, 366] on button "Recommend" at bounding box center [854, 377] width 159 height 27
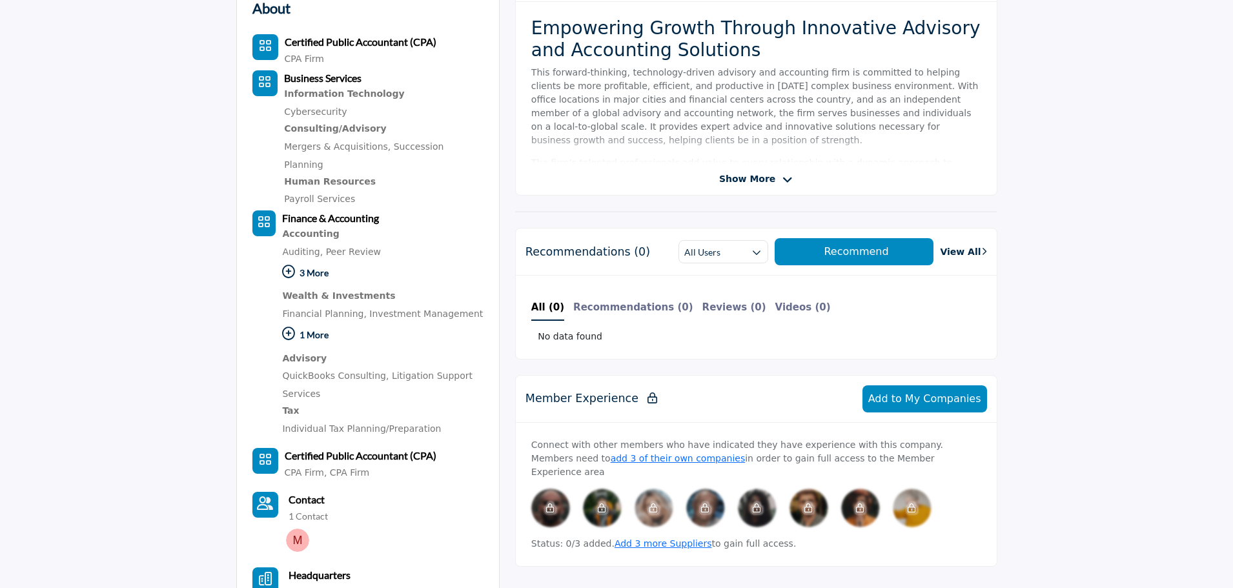
scroll to position [323, 0]
